Goal: Task Accomplishment & Management: Use online tool/utility

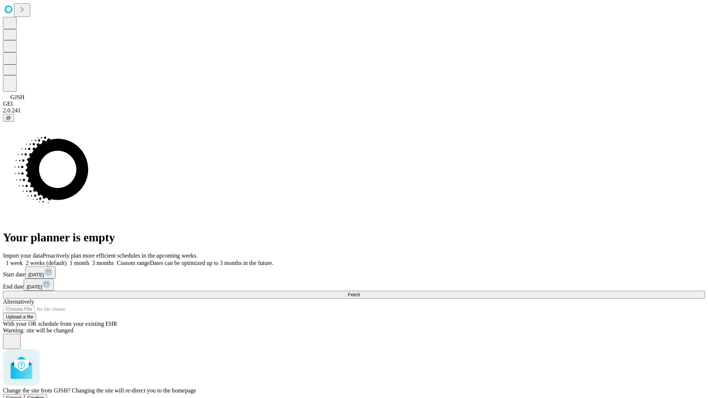
click at [45, 395] on span "Confirm" at bounding box center [35, 398] width 17 height 6
click at [89, 260] on label "1 month" at bounding box center [78, 263] width 22 height 6
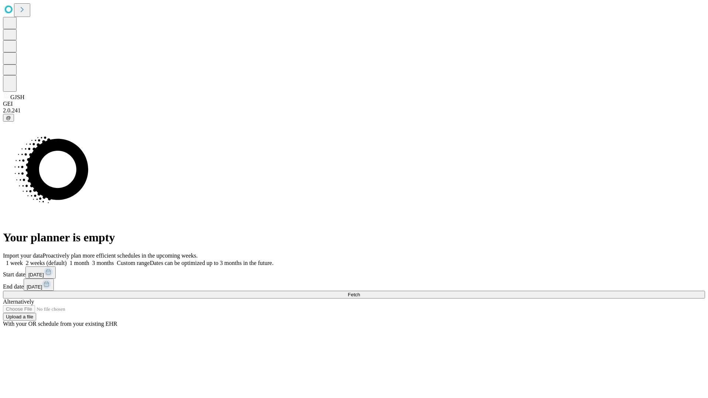
click at [360, 292] on span "Fetch" at bounding box center [354, 295] width 12 height 6
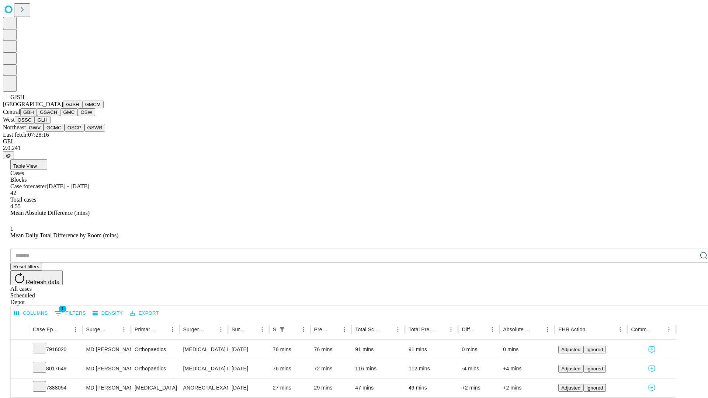
click at [82, 108] on button "GMCM" at bounding box center [92, 105] width 21 height 8
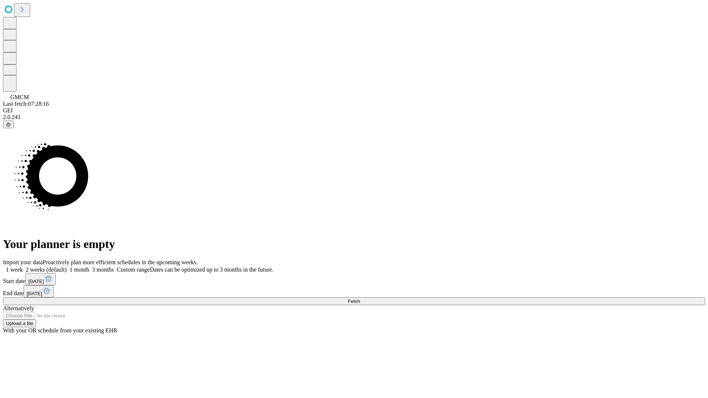
click at [89, 267] on label "1 month" at bounding box center [78, 270] width 22 height 6
click at [360, 299] on span "Fetch" at bounding box center [354, 302] width 12 height 6
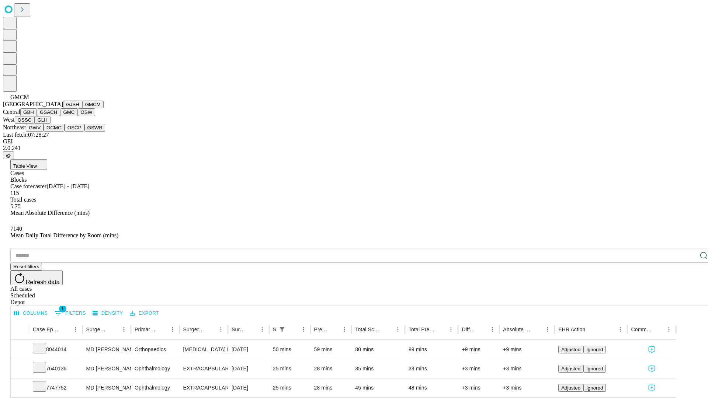
click at [37, 116] on button "GBH" at bounding box center [28, 112] width 17 height 8
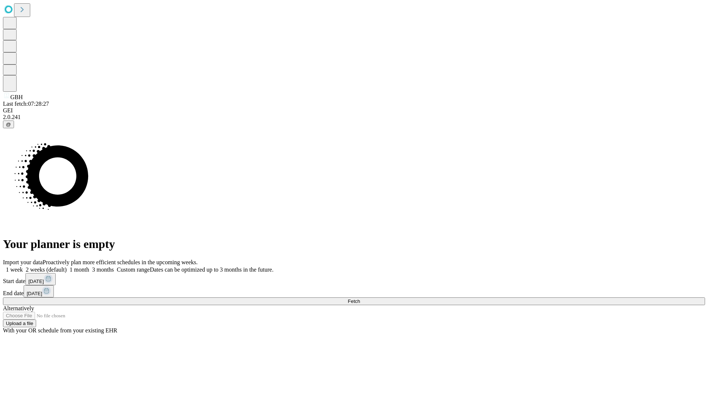
click at [89, 267] on label "1 month" at bounding box center [78, 270] width 22 height 6
click at [360, 299] on span "Fetch" at bounding box center [354, 302] width 12 height 6
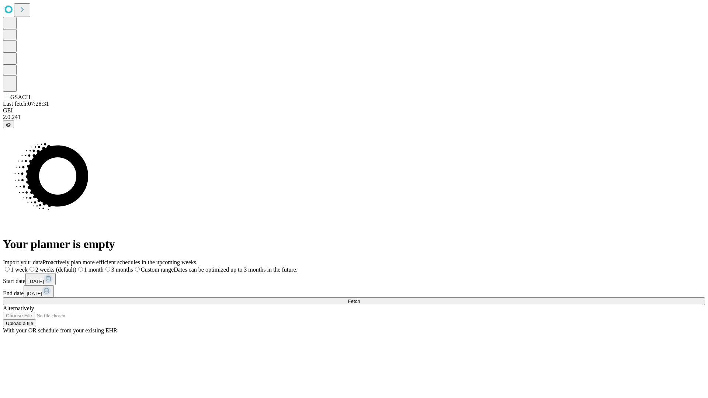
click at [360, 299] on span "Fetch" at bounding box center [354, 302] width 12 height 6
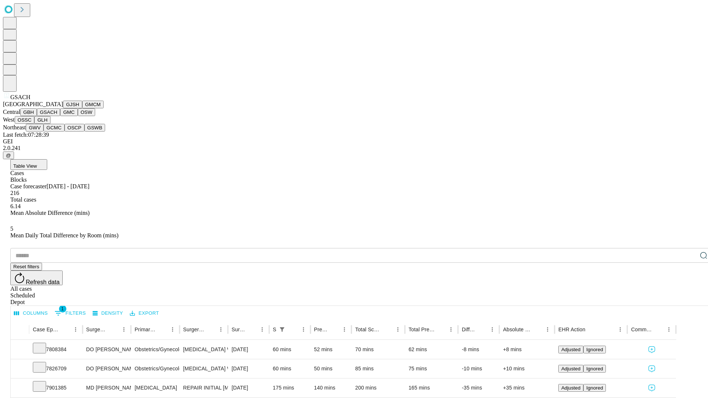
click at [60, 116] on button "GMC" at bounding box center [68, 112] width 17 height 8
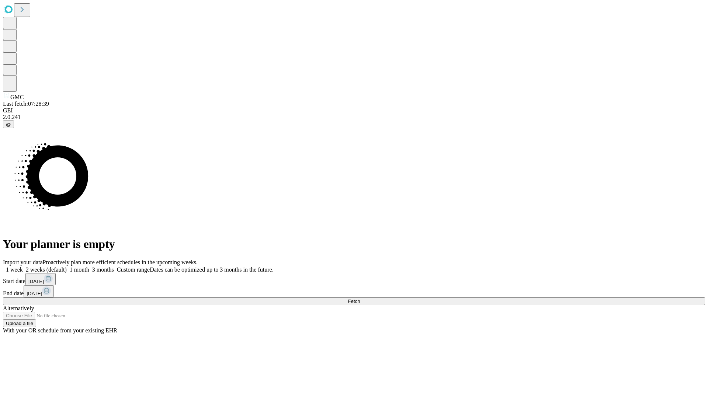
click at [89, 267] on label "1 month" at bounding box center [78, 270] width 22 height 6
click at [360, 299] on span "Fetch" at bounding box center [354, 302] width 12 height 6
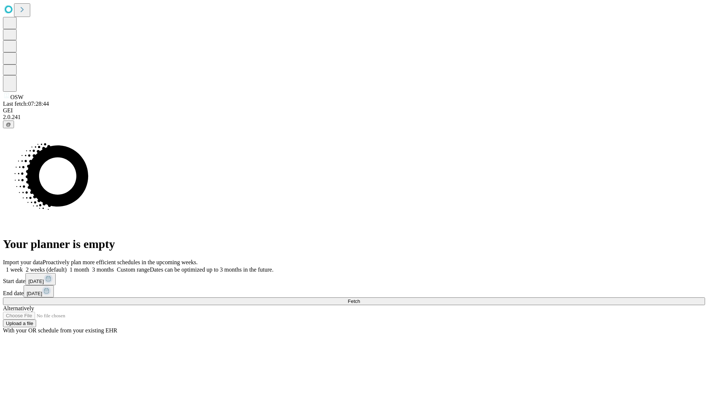
click at [89, 267] on label "1 month" at bounding box center [78, 270] width 22 height 6
click at [360, 299] on span "Fetch" at bounding box center [354, 302] width 12 height 6
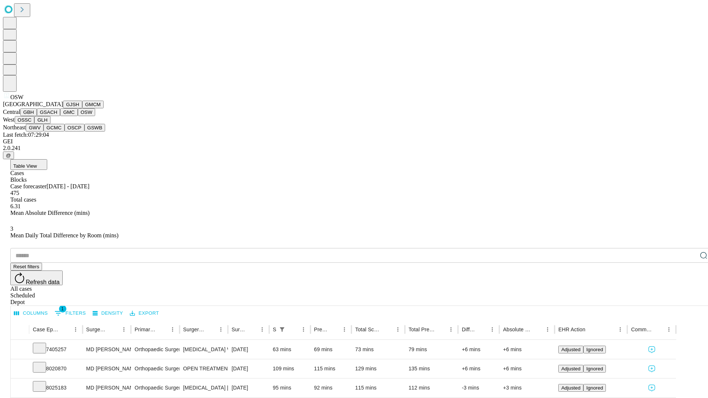
click at [35, 124] on button "OSSC" at bounding box center [25, 120] width 20 height 8
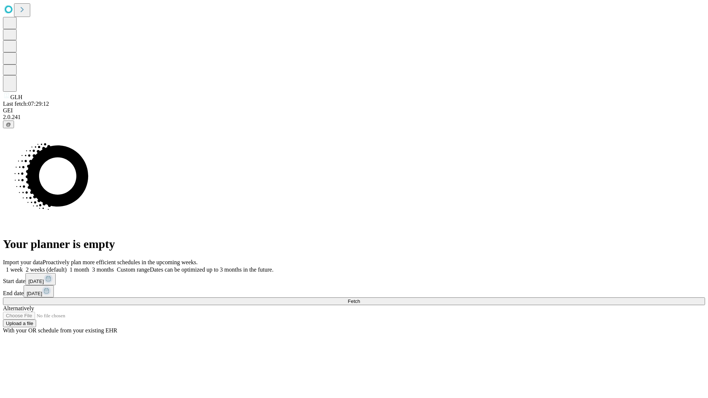
click at [360, 299] on span "Fetch" at bounding box center [354, 302] width 12 height 6
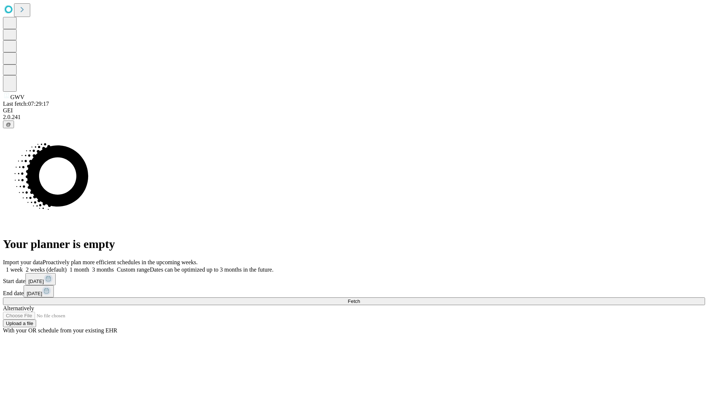
click at [89, 267] on label "1 month" at bounding box center [78, 270] width 22 height 6
click at [360, 299] on span "Fetch" at bounding box center [354, 302] width 12 height 6
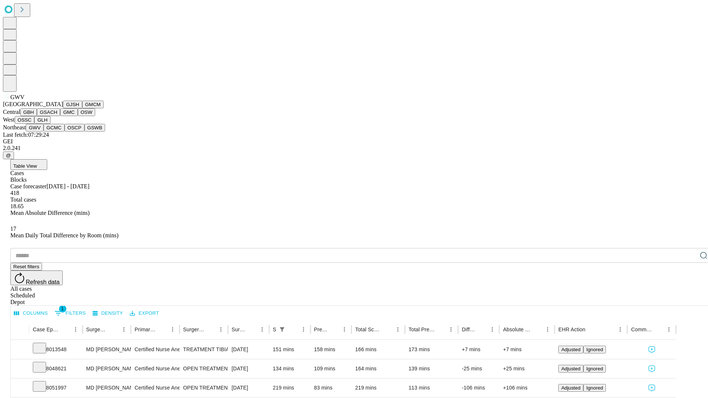
click at [57, 132] on button "GCMC" at bounding box center [54, 128] width 21 height 8
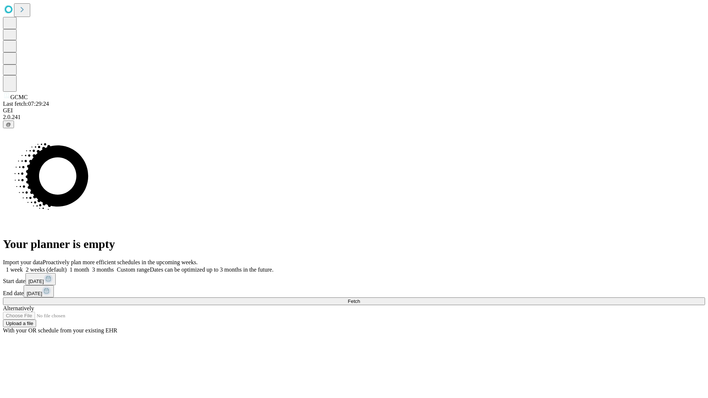
click at [89, 267] on label "1 month" at bounding box center [78, 270] width 22 height 6
click at [360, 299] on span "Fetch" at bounding box center [354, 302] width 12 height 6
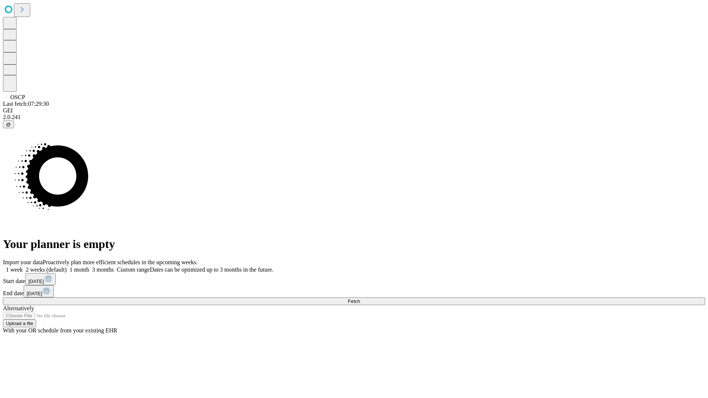
click at [360, 299] on span "Fetch" at bounding box center [354, 302] width 12 height 6
